Goal: Task Accomplishment & Management: Use online tool/utility

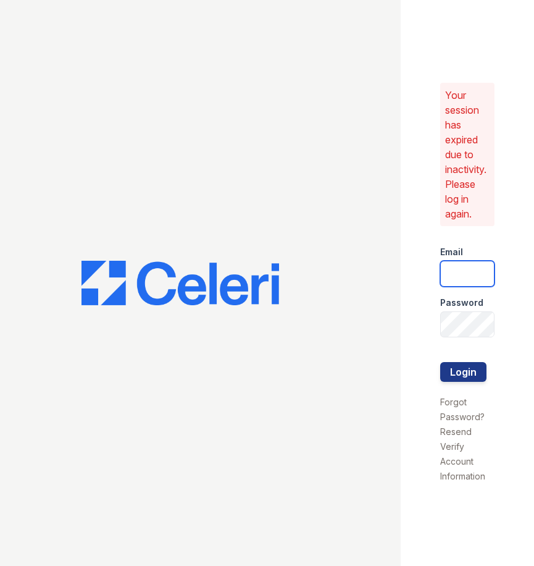
type input "[EMAIL_ADDRESS][DOMAIN_NAME]"
click at [450, 371] on button "Login" at bounding box center [463, 372] width 46 height 20
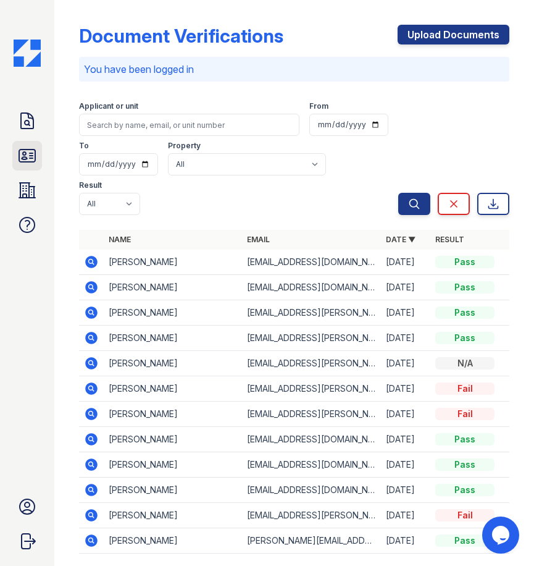
click at [29, 158] on icon at bounding box center [27, 156] width 20 height 20
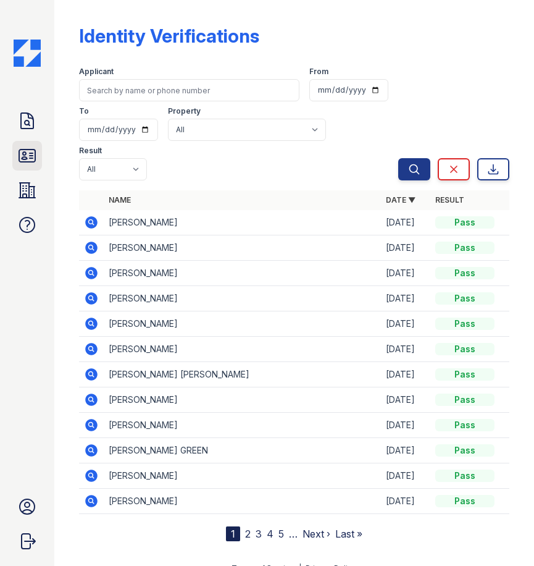
click at [32, 158] on icon at bounding box center [27, 155] width 16 height 12
